Goal: Task Accomplishment & Management: Complete application form

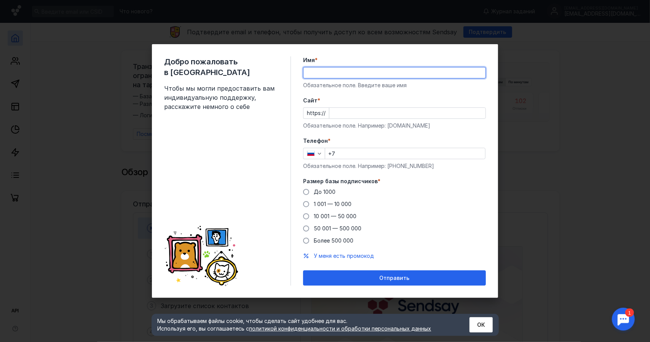
type input "[PERSON_NAME]"
click at [367, 111] on input "Cайт *" at bounding box center [407, 113] width 156 height 11
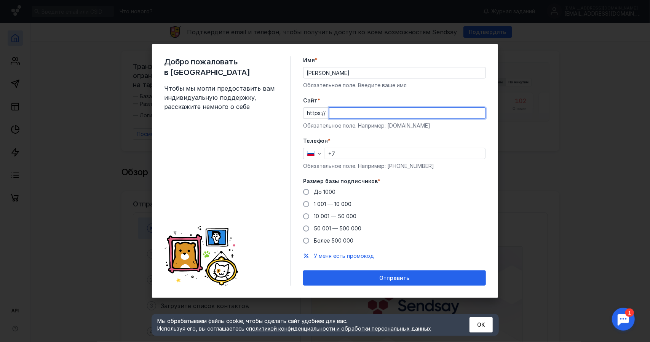
click at [326, 111] on div "https://" at bounding box center [394, 112] width 183 height 11
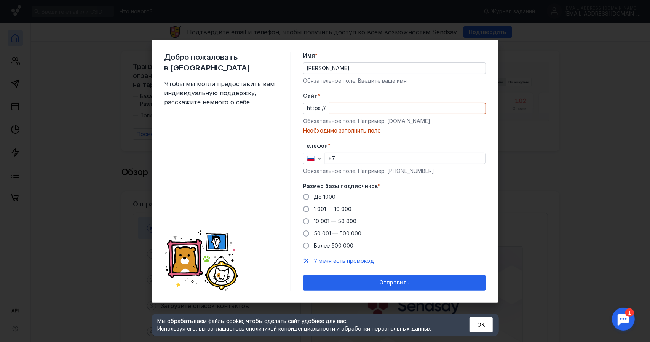
click at [321, 108] on div "https://" at bounding box center [394, 108] width 183 height 11
click at [373, 104] on input "Cайт *" at bounding box center [407, 108] width 156 height 11
paste input "[DOMAIN_NAME][URL]"
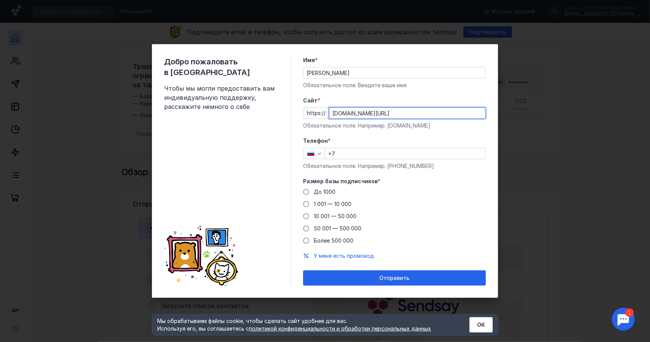
type input "[DOMAIN_NAME][URL]"
click at [363, 155] on input "+7" at bounding box center [405, 153] width 160 height 11
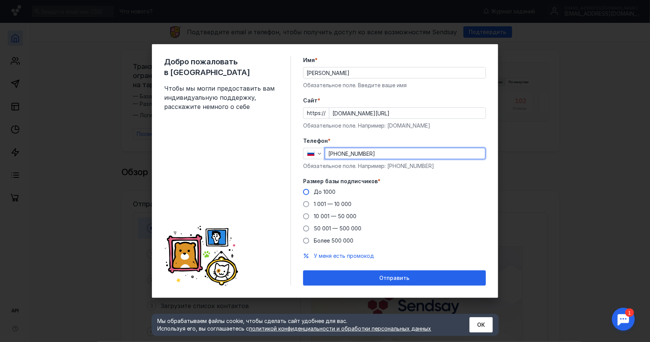
type input "[PHONE_NUMBER]"
click at [323, 191] on span "До 1000" at bounding box center [325, 192] width 22 height 6
click at [0, 0] on input "До 1000" at bounding box center [0, 0] width 0 height 0
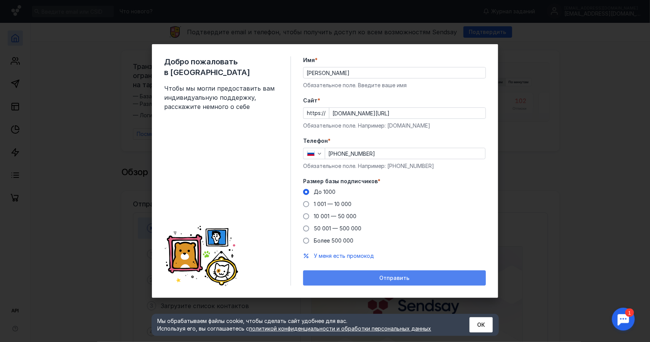
click at [383, 276] on span "Отправить" at bounding box center [395, 278] width 30 height 6
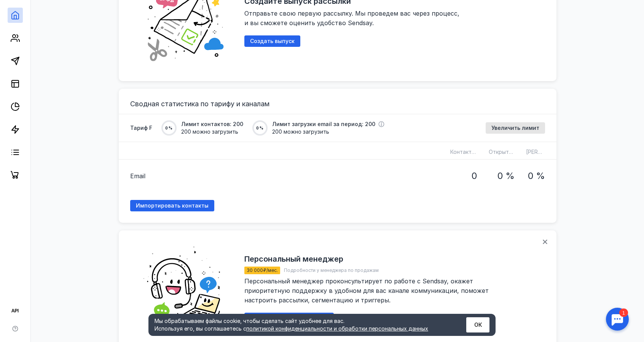
scroll to position [609, 0]
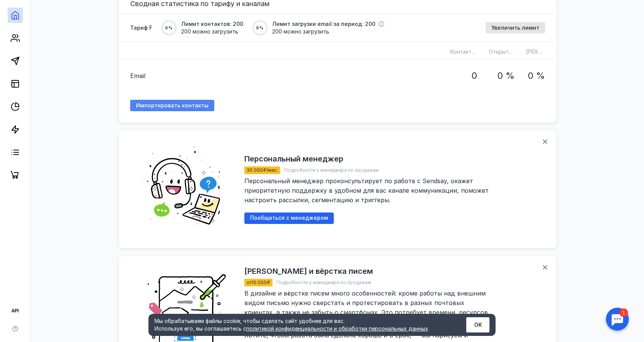
click at [164, 102] on span "Импортировать контакты" at bounding box center [172, 105] width 73 height 6
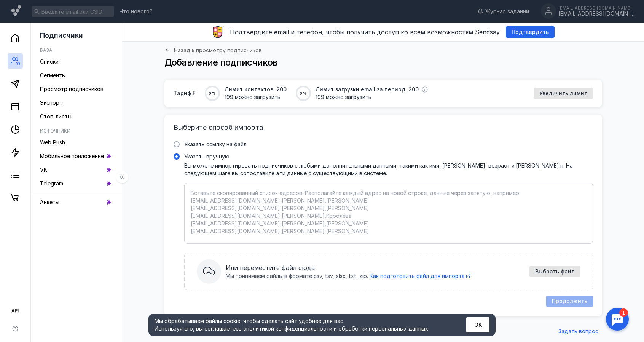
click at [7, 81] on div at bounding box center [15, 114] width 30 height 183
click at [20, 84] on link at bounding box center [15, 83] width 15 height 15
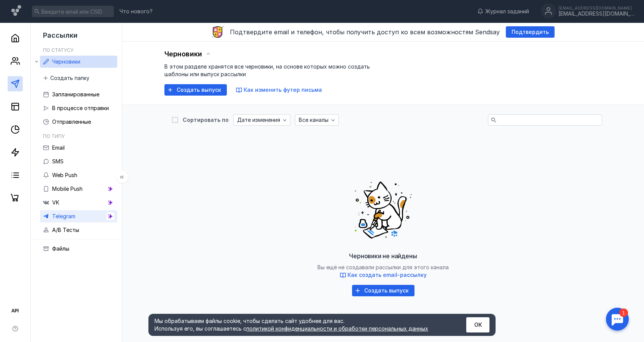
click at [81, 211] on link "Telegram" at bounding box center [78, 216] width 77 height 12
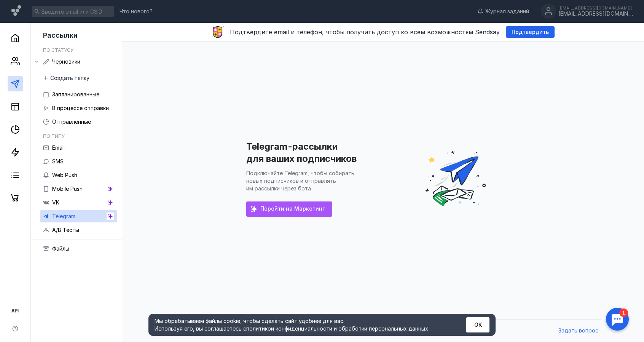
click at [280, 211] on span "Перейти на Маркетинг" at bounding box center [292, 209] width 64 height 6
